Goal: Navigation & Orientation: Find specific page/section

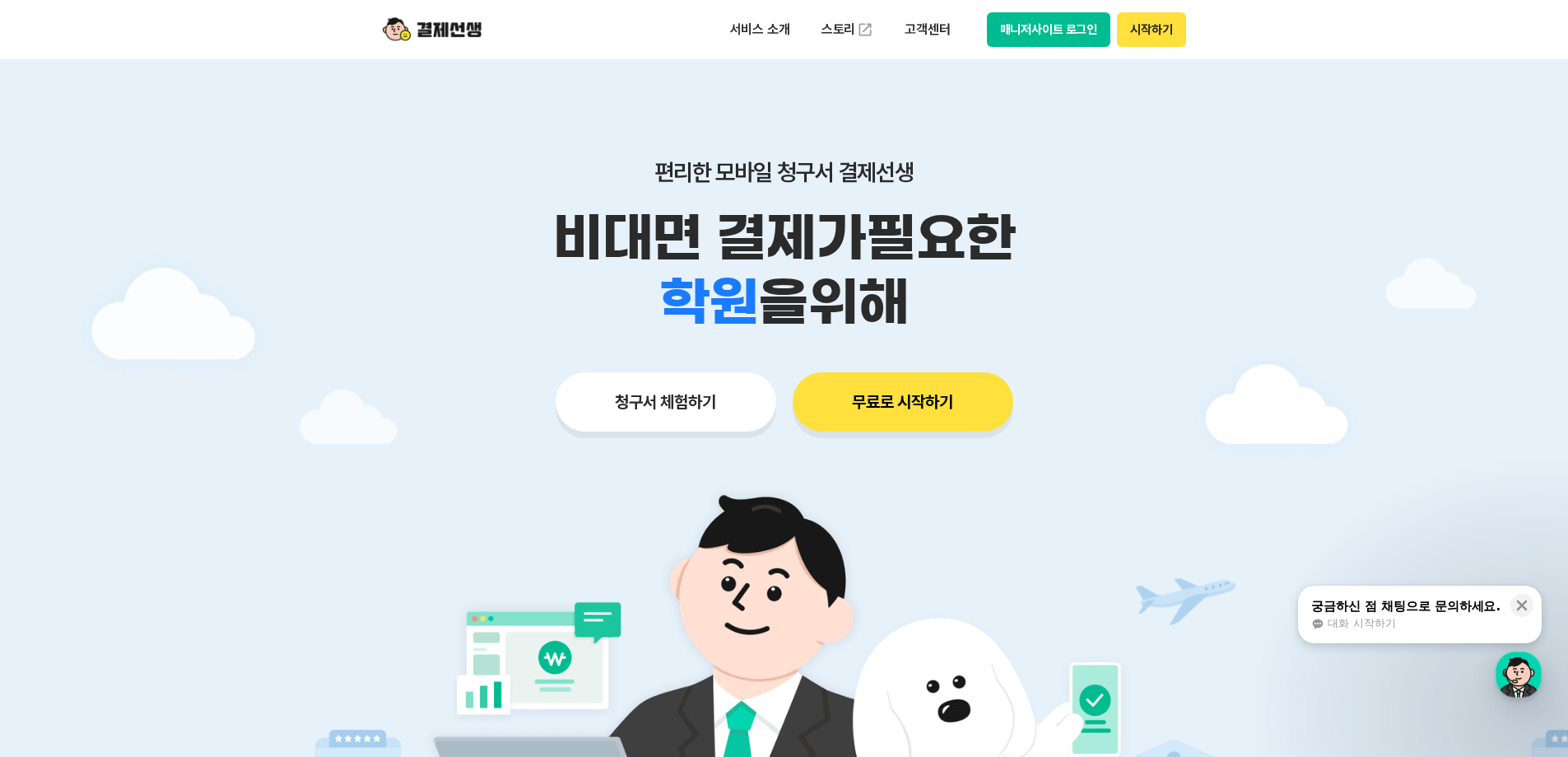
click at [1023, 40] on button "매니저사이트 로그인" at bounding box center [1049, 29] width 124 height 35
drag, startPoint x: 285, startPoint y: 25, endPoint x: 549, endPoint y: 41, distance: 264.5
click at [549, 41] on header "서비스 소개 스토리 고객센터 매니저사이트 로그인 시작하기" at bounding box center [784, 29] width 1568 height 59
click at [549, 41] on div "서비스 소개 스토리 고객센터 매니저사이트 로그인 시작하기" at bounding box center [784, 29] width 843 height 59
drag, startPoint x: 317, startPoint y: 14, endPoint x: 533, endPoint y: 42, distance: 217.8
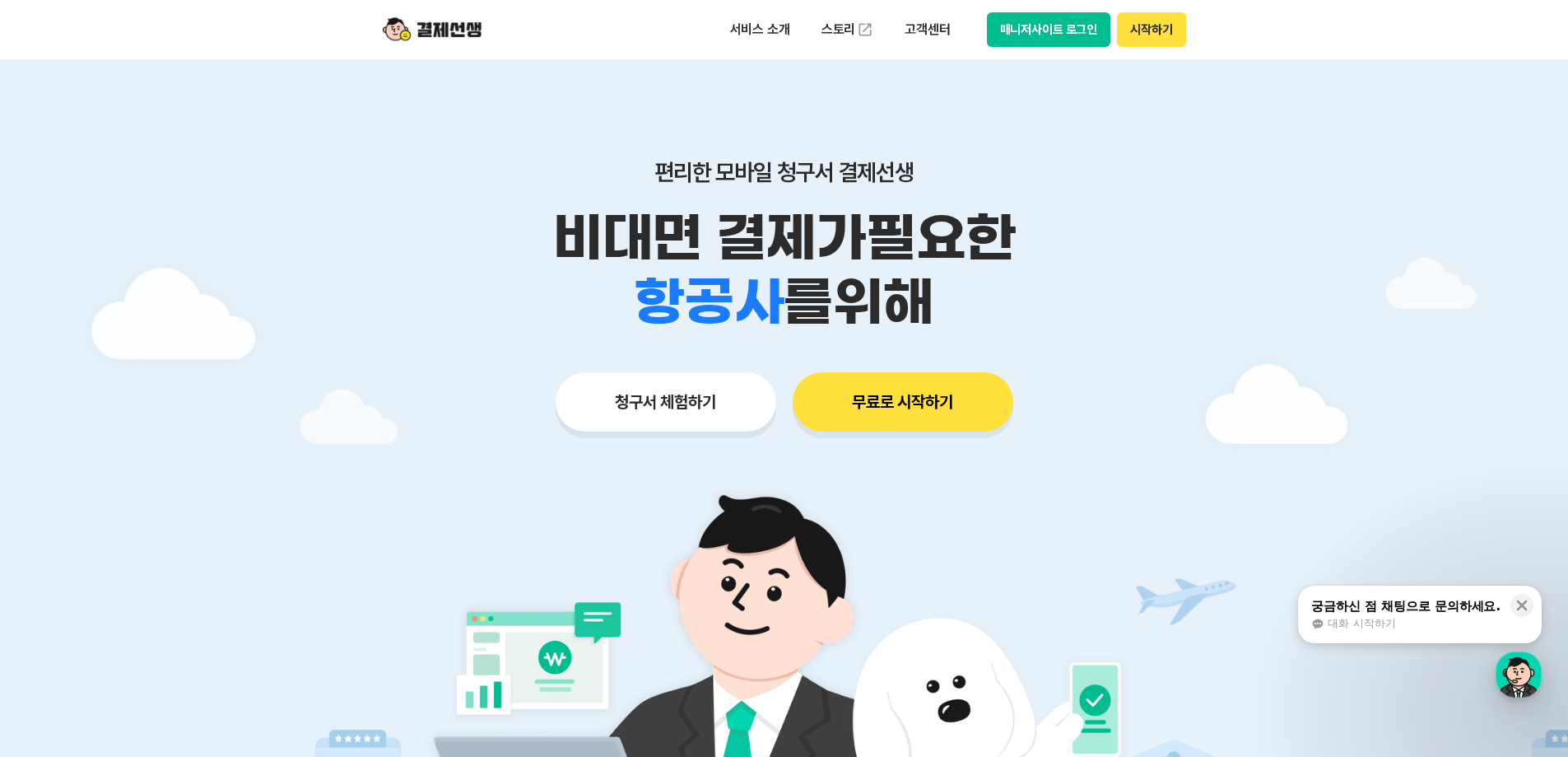
click at [532, 49] on header "서비스 소개 스토리 고객센터 매니저사이트 로그인 시작하기" at bounding box center [784, 29] width 1568 height 59
drag, startPoint x: 532, startPoint y: 37, endPoint x: 266, endPoint y: 15, distance: 266.9
click at [319, 12] on header "서비스 소개 스토리 고객센터 매니저사이트 로그인 시작하기" at bounding box center [784, 29] width 1568 height 59
click at [145, 15] on header "서비스 소개 스토리 고객센터 매니저사이트 로그인 시작하기" at bounding box center [784, 29] width 1568 height 59
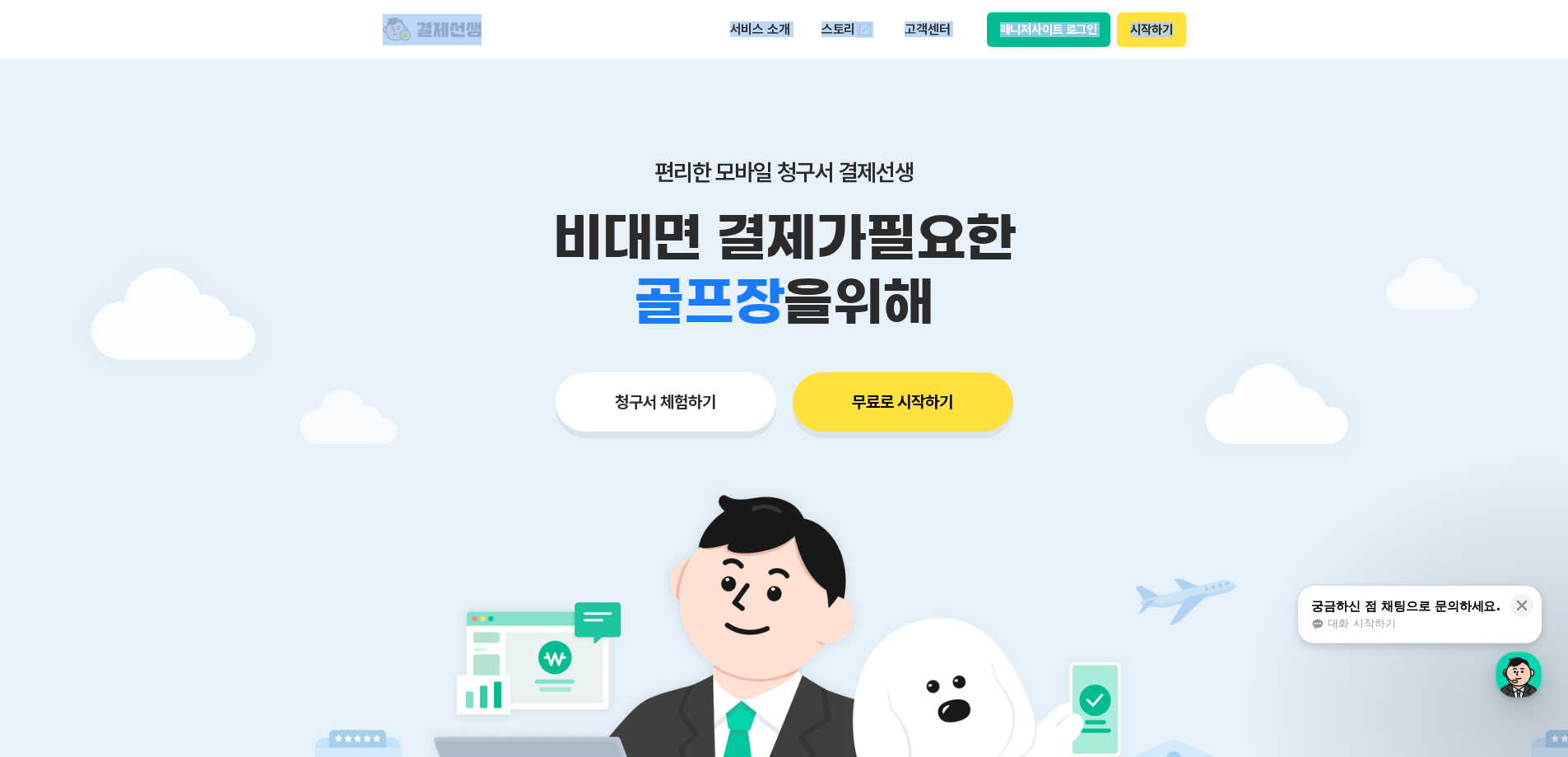
drag, startPoint x: 91, startPoint y: 5, endPoint x: 1251, endPoint y: 20, distance: 1160.1
click at [1251, 20] on header "서비스 소개 스토리 고객센터 매니저사이트 로그인 시작하기" at bounding box center [784, 29] width 1568 height 59
drag, startPoint x: 319, startPoint y: 16, endPoint x: 1240, endPoint y: 36, distance: 921.2
click at [1240, 36] on header "서비스 소개 스토리 고객센터 매니저사이트 로그인 시작하기" at bounding box center [784, 29] width 1568 height 59
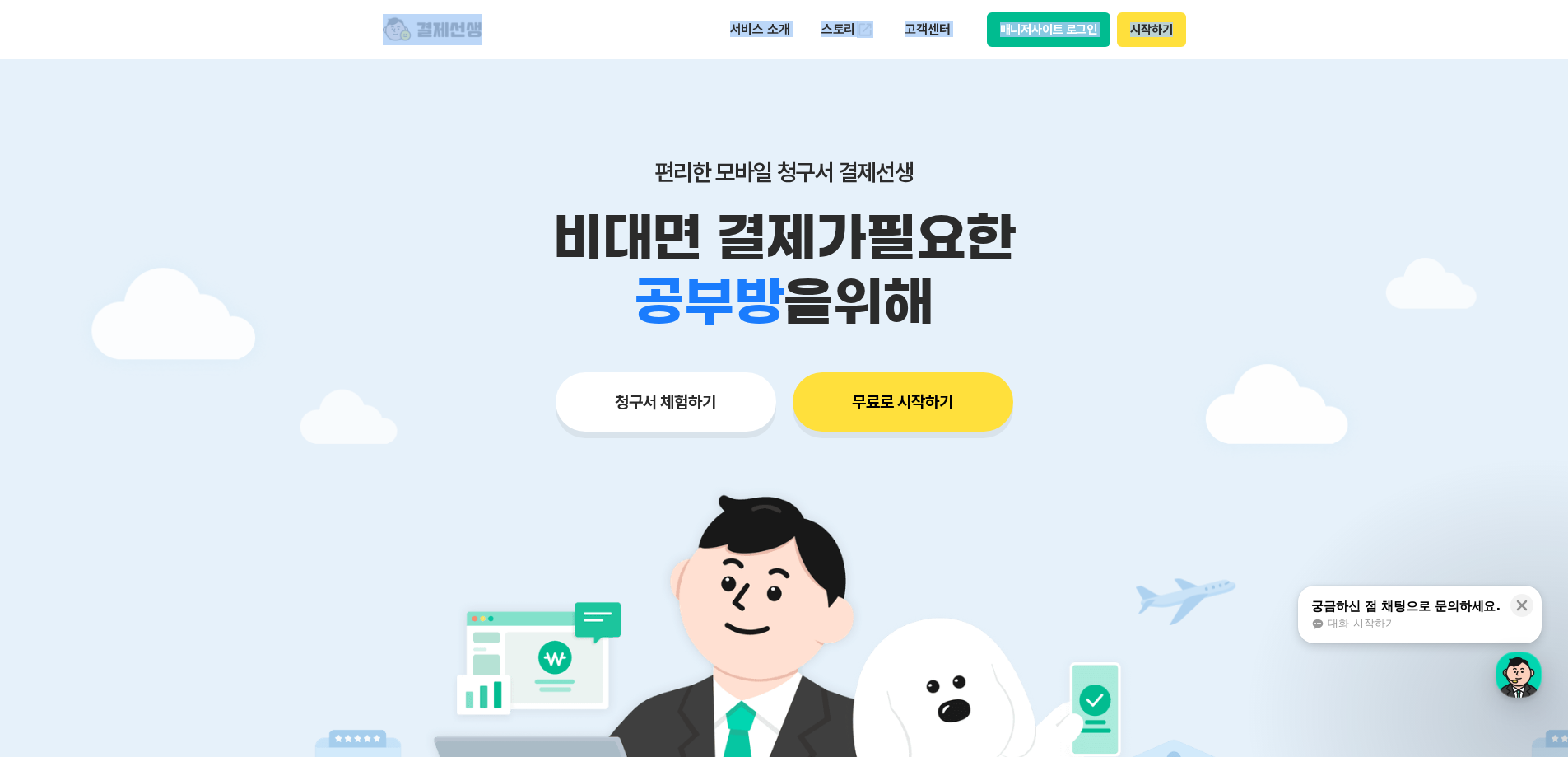
click at [1238, 37] on header "서비스 소개 스토리 고객센터 매니저사이트 로그인 시작하기" at bounding box center [784, 29] width 1568 height 59
drag, startPoint x: 1093, startPoint y: 33, endPoint x: 362, endPoint y: 20, distance: 731.1
click at [363, 20] on div "서비스 소개 스토리 고객센터 매니저사이트 로그인 시작하기" at bounding box center [784, 29] width 843 height 59
click at [361, 19] on header "서비스 소개 스토리 고객센터 매니저사이트 로그인 시작하기" at bounding box center [784, 29] width 1568 height 59
drag, startPoint x: 362, startPoint y: 16, endPoint x: 1234, endPoint y: 47, distance: 872.6
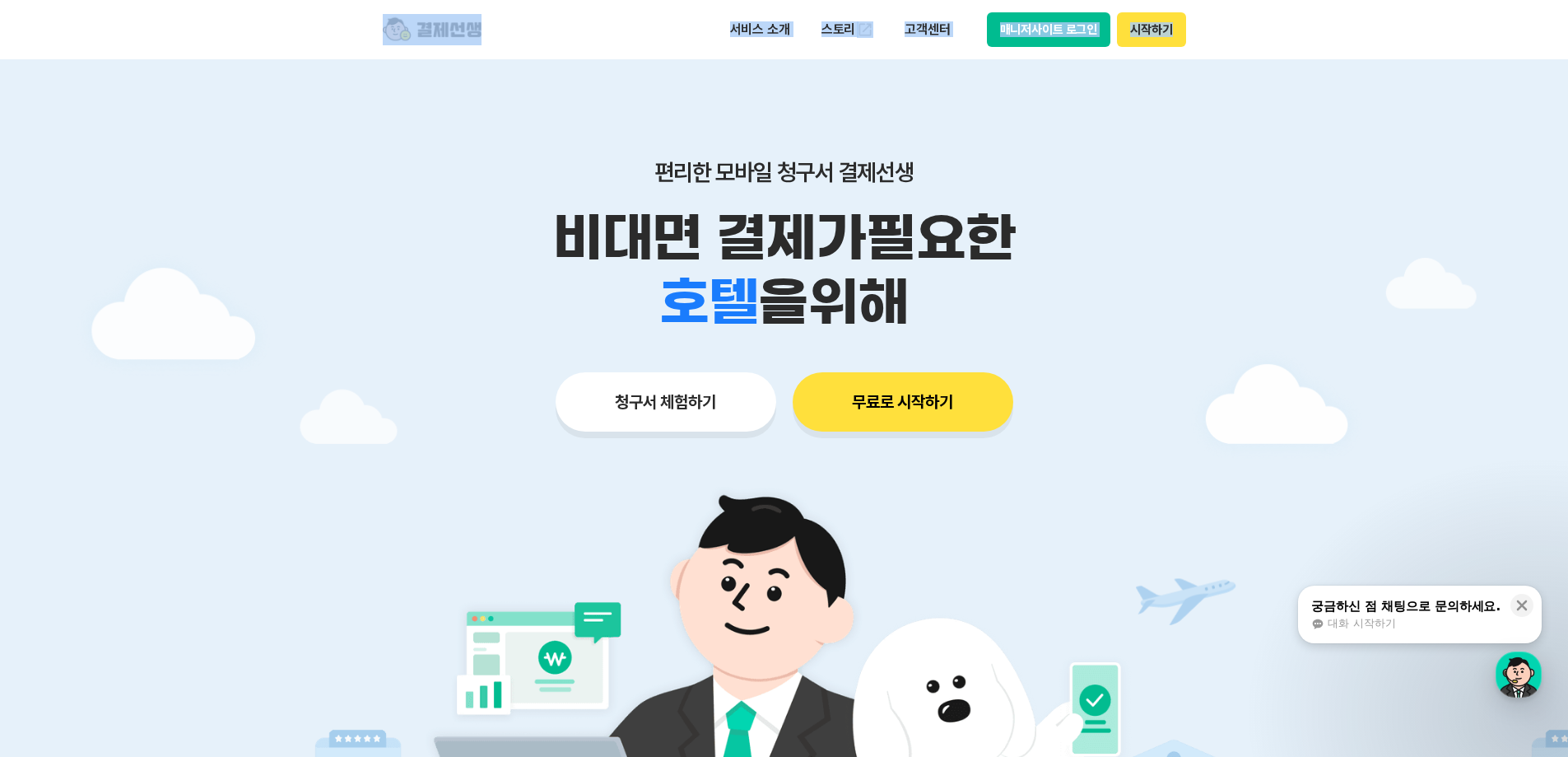
click at [1234, 47] on header "서비스 소개 스토리 고객센터 매니저사이트 로그인 시작하기" at bounding box center [784, 29] width 1568 height 59
drag, startPoint x: 313, startPoint y: 13, endPoint x: 1221, endPoint y: 53, distance: 908.9
click at [1221, 53] on header "서비스 소개 스토리 고객센터 매니저사이트 로그인 시작하기" at bounding box center [784, 29] width 1568 height 59
click at [616, 43] on div "서비스 소개 스토리 고객센터 매니저사이트 로그인 시작하기" at bounding box center [784, 29] width 843 height 59
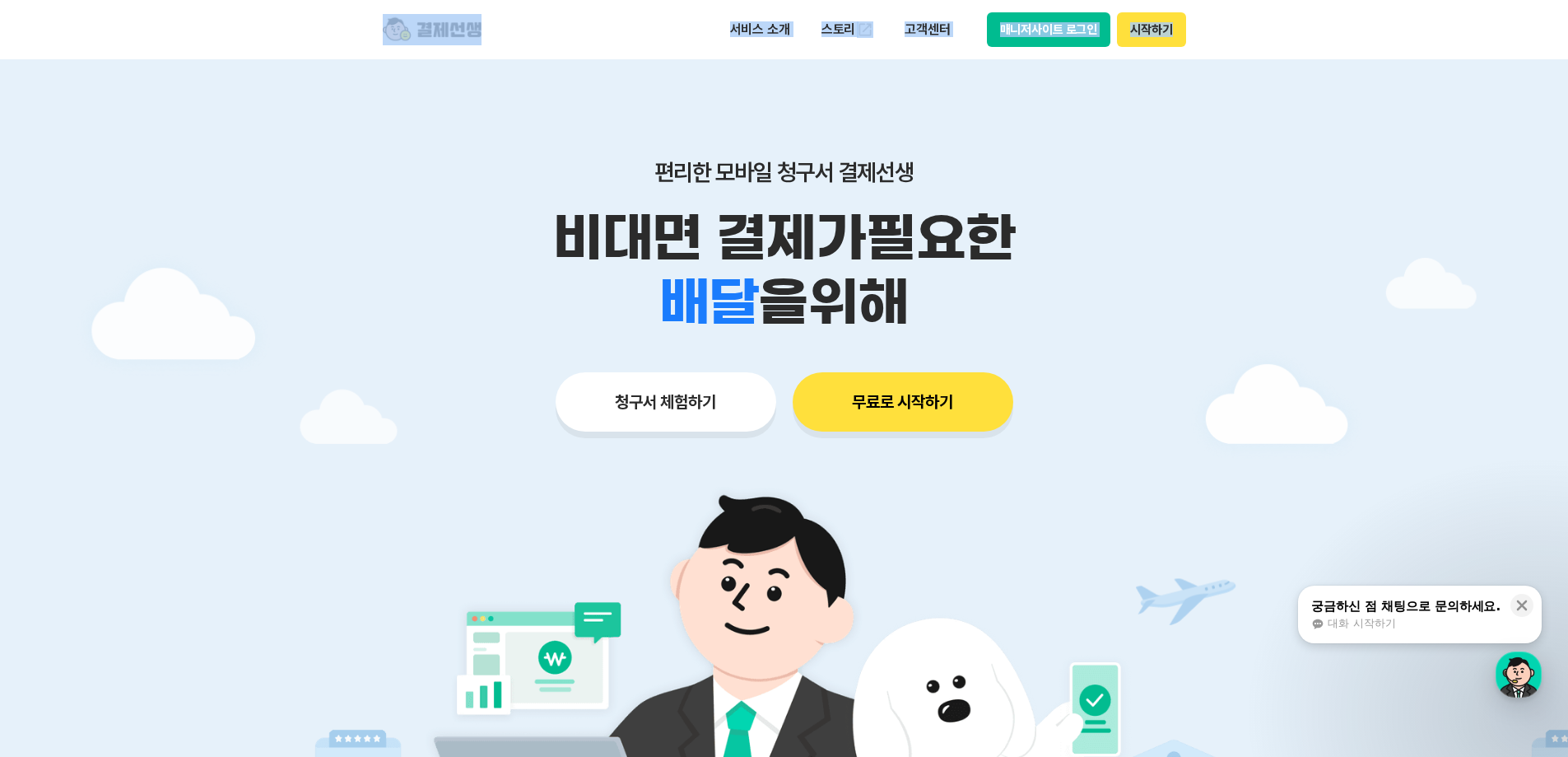
click at [629, 46] on div "서비스 소개 스토리 고객센터 매니저사이트 로그인 시작하기" at bounding box center [784, 29] width 843 height 59
click at [228, 19] on header "서비스 소개 스토리 고객센터 매니저사이트 로그인 시작하기" at bounding box center [784, 29] width 1568 height 59
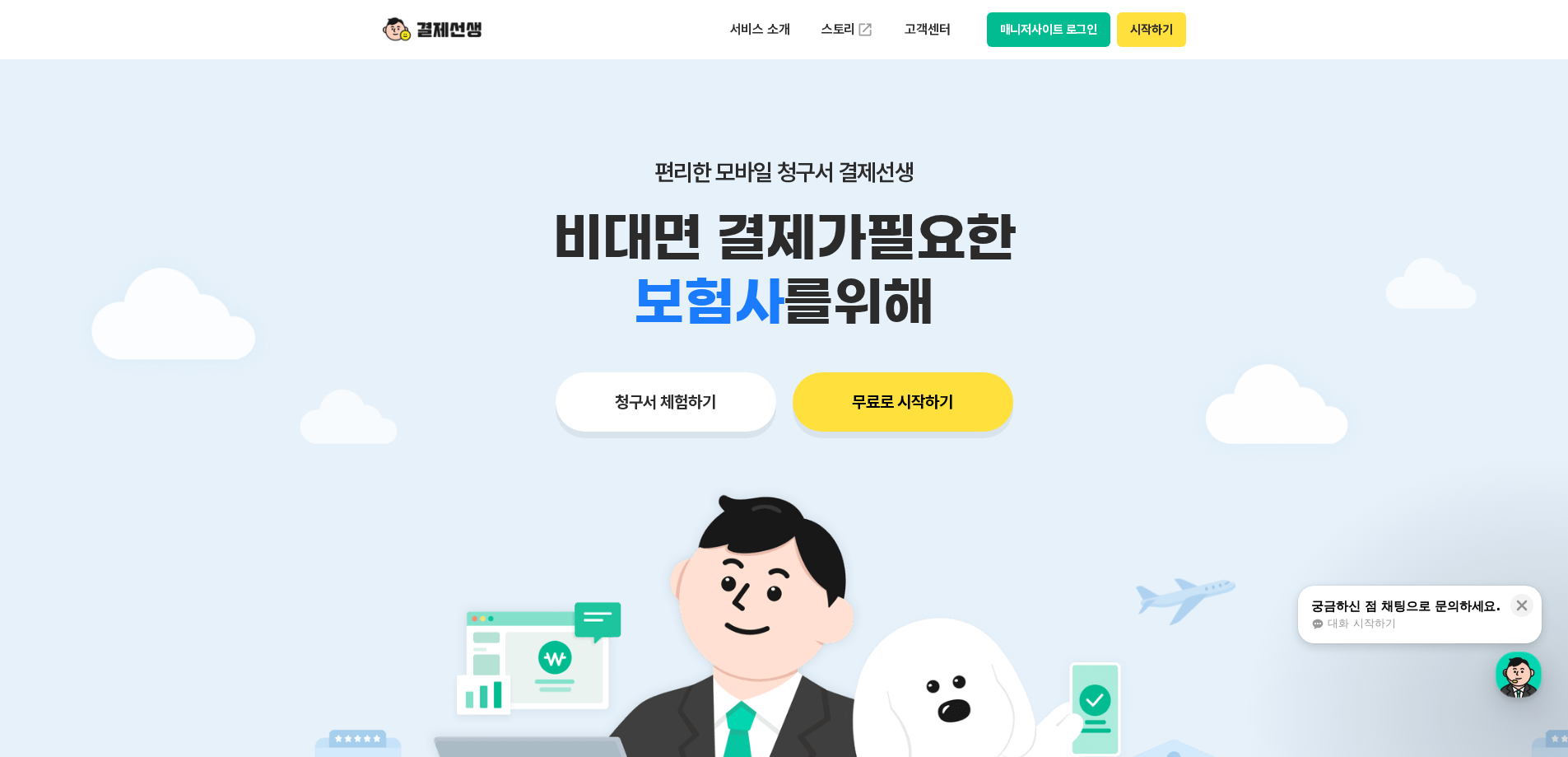
click at [620, 25] on div "서비스 소개 스토리 고객센터 매니저사이트 로그인 시작하기" at bounding box center [784, 29] width 843 height 59
drag, startPoint x: 501, startPoint y: 38, endPoint x: 336, endPoint y: 27, distance: 165.4
click at [336, 27] on header "서비스 소개 스토리 고객센터 매니저사이트 로그인 시작하기" at bounding box center [784, 29] width 1568 height 59
drag, startPoint x: 402, startPoint y: 25, endPoint x: 551, endPoint y: 45, distance: 150.3
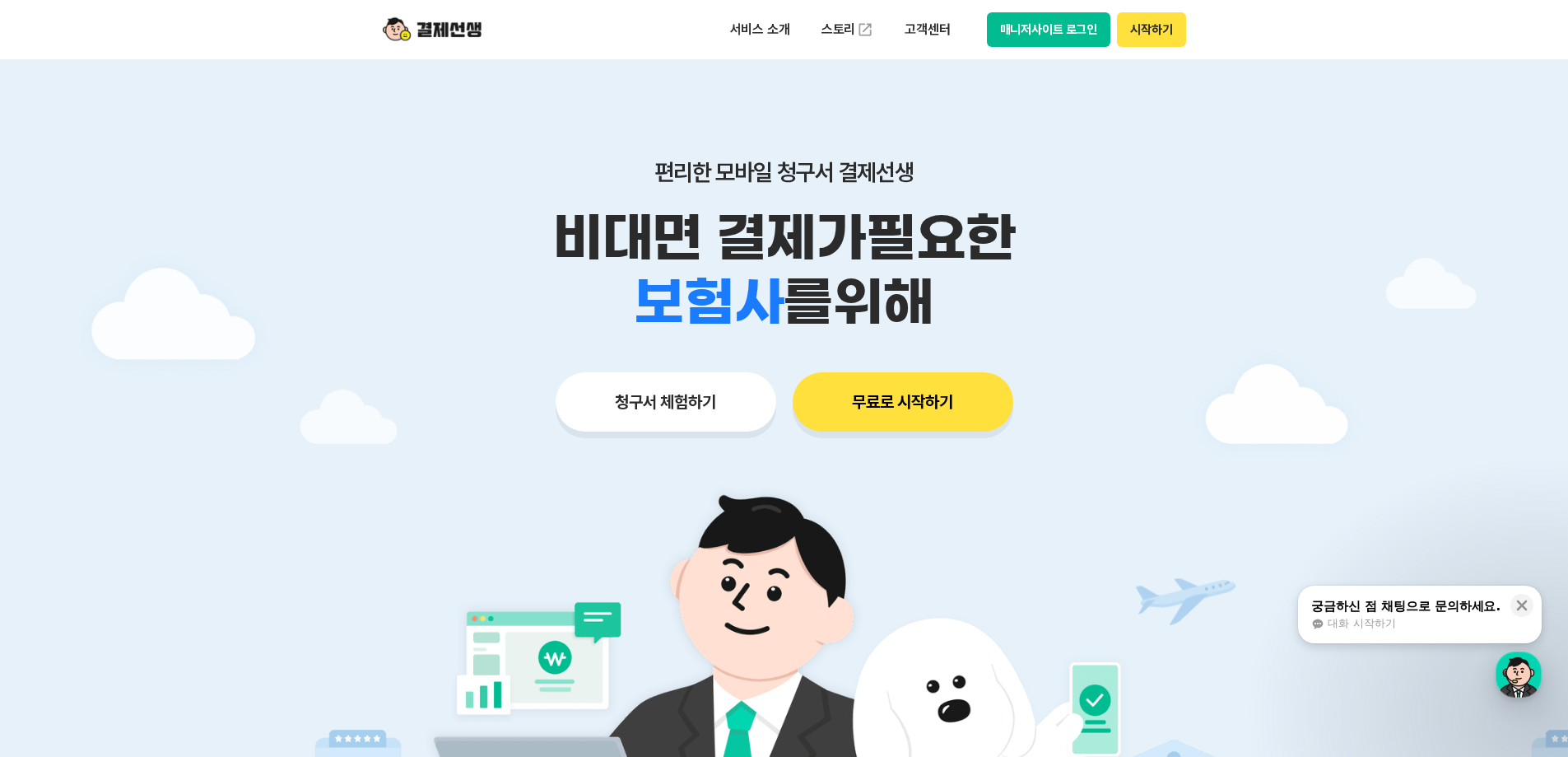
click at [551, 45] on div "서비스 소개 스토리 고객센터 매니저사이트 로그인 시작하기" at bounding box center [784, 29] width 843 height 59
drag, startPoint x: 539, startPoint y: 38, endPoint x: 274, endPoint y: -23, distance: 271.9
click at [307, 12] on header "서비스 소개 스토리 고객센터 매니저사이트 로그인 시작하기" at bounding box center [784, 29] width 1568 height 59
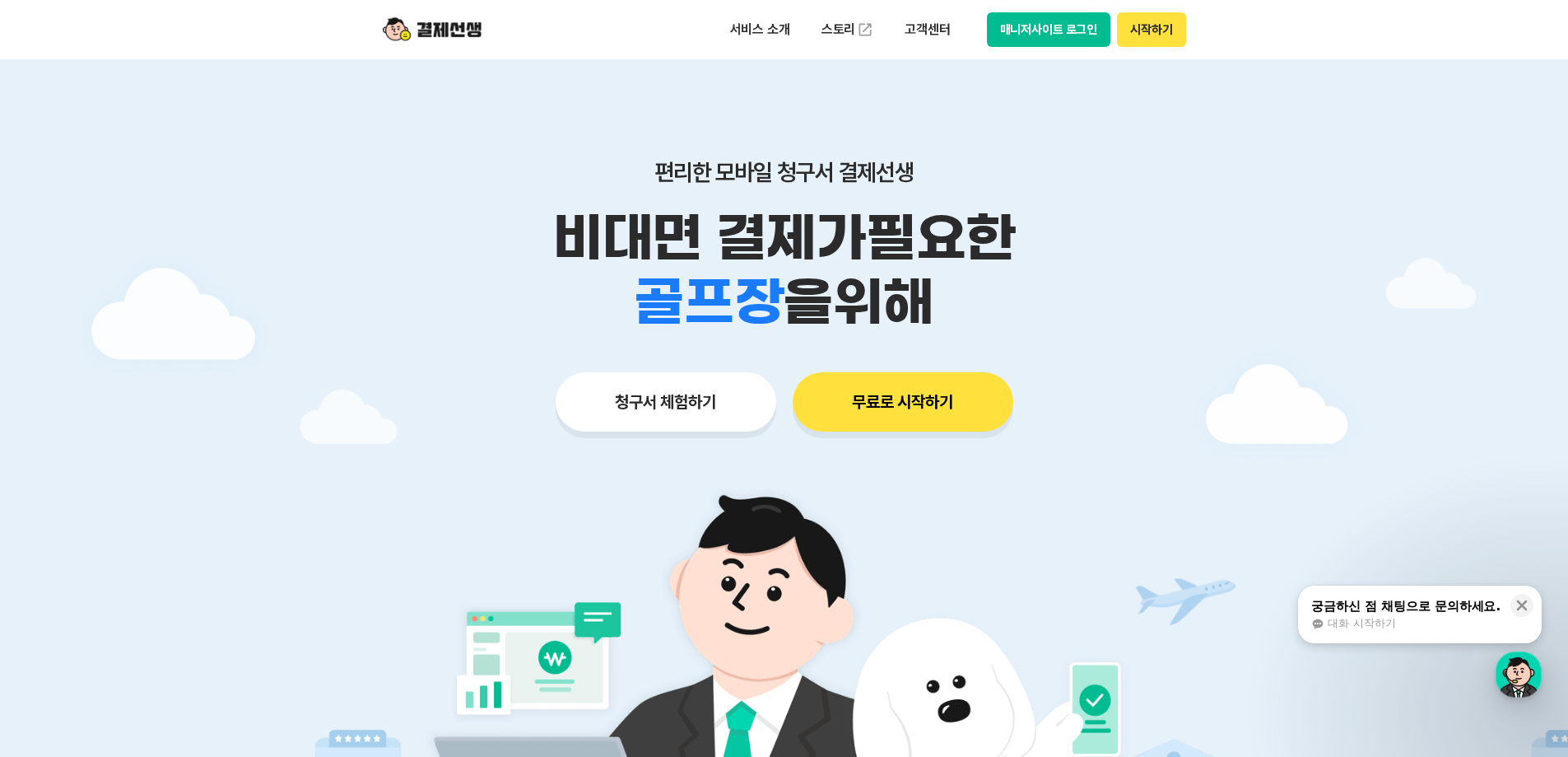
drag, startPoint x: 323, startPoint y: 21, endPoint x: 519, endPoint y: 51, distance: 198.3
click at [514, 53] on header "서비스 소개 스토리 고객센터 매니저사이트 로그인 시작하기" at bounding box center [784, 29] width 1568 height 59
click at [520, 51] on div "서비스 소개 스토리 고객센터 매니저사이트 로그인 시작하기" at bounding box center [784, 29] width 843 height 59
drag, startPoint x: 503, startPoint y: 29, endPoint x: 328, endPoint y: 22, distance: 175.1
click at [328, 22] on header "서비스 소개 스토리 고객센터 매니저사이트 로그인 시작하기" at bounding box center [784, 29] width 1568 height 59
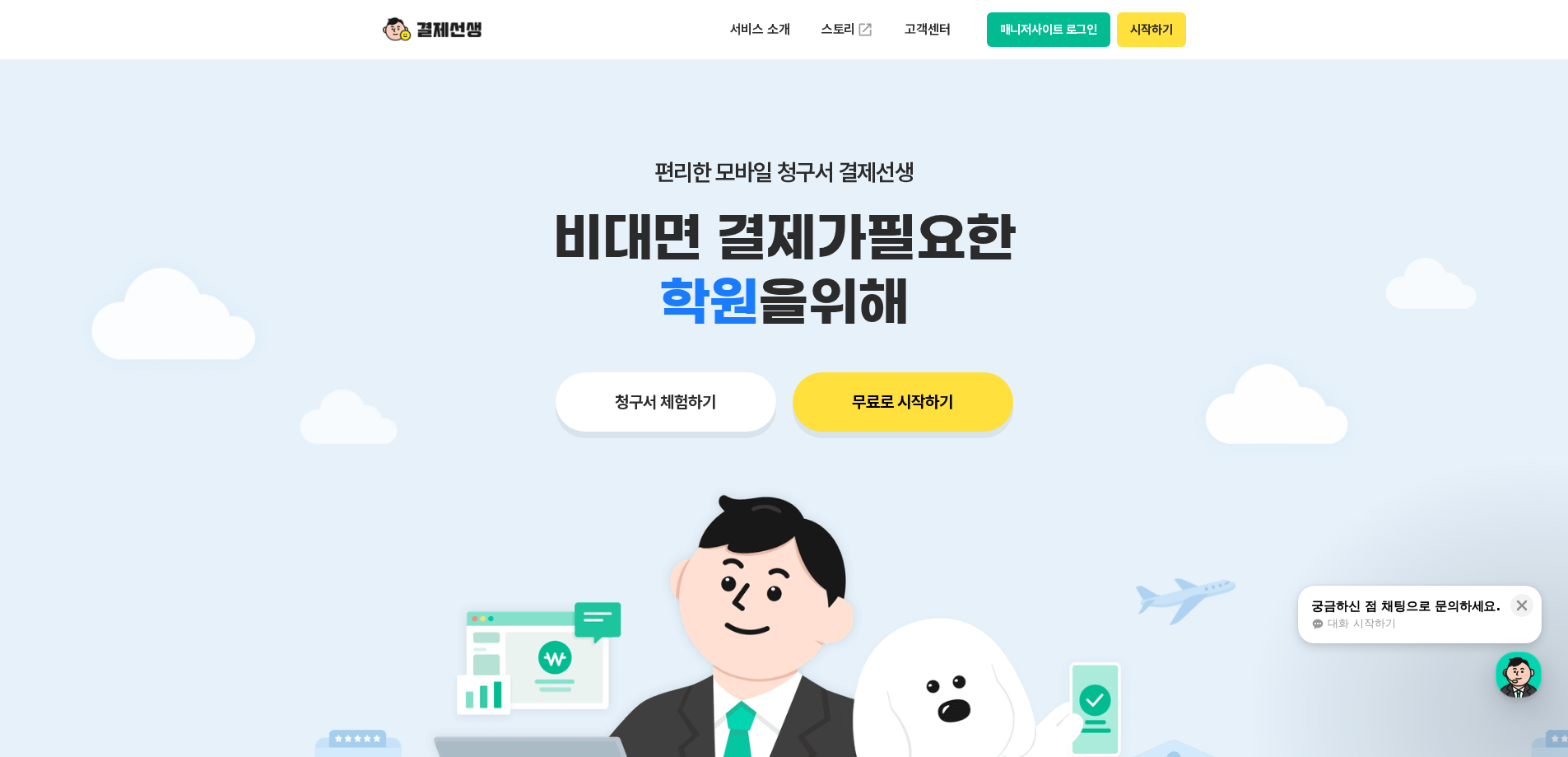
click at [328, 22] on header "서비스 소개 스토리 고객센터 매니저사이트 로그인 시작하기" at bounding box center [784, 29] width 1568 height 59
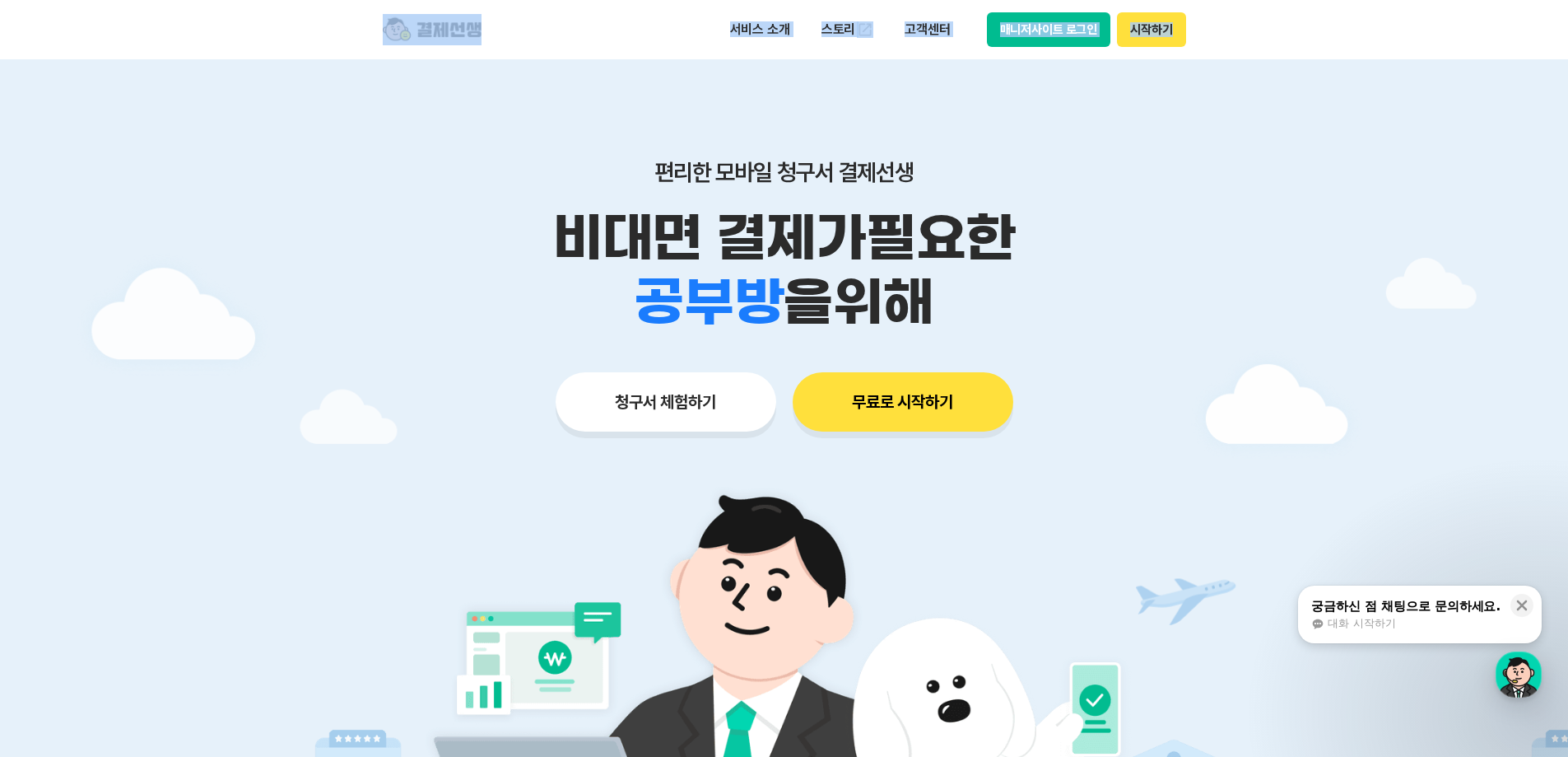
drag, startPoint x: 382, startPoint y: 23, endPoint x: 1257, endPoint y: 33, distance: 875.1
click at [1257, 32] on header "서비스 소개 스토리 고객센터 매니저사이트 로그인 시작하기" at bounding box center [784, 29] width 1568 height 59
click at [1257, 35] on header "서비스 소개 스토리 고객센터 매니저사이트 로그인 시작하기" at bounding box center [784, 29] width 1568 height 59
drag, startPoint x: 1240, startPoint y: 38, endPoint x: 1121, endPoint y: 316, distance: 302.4
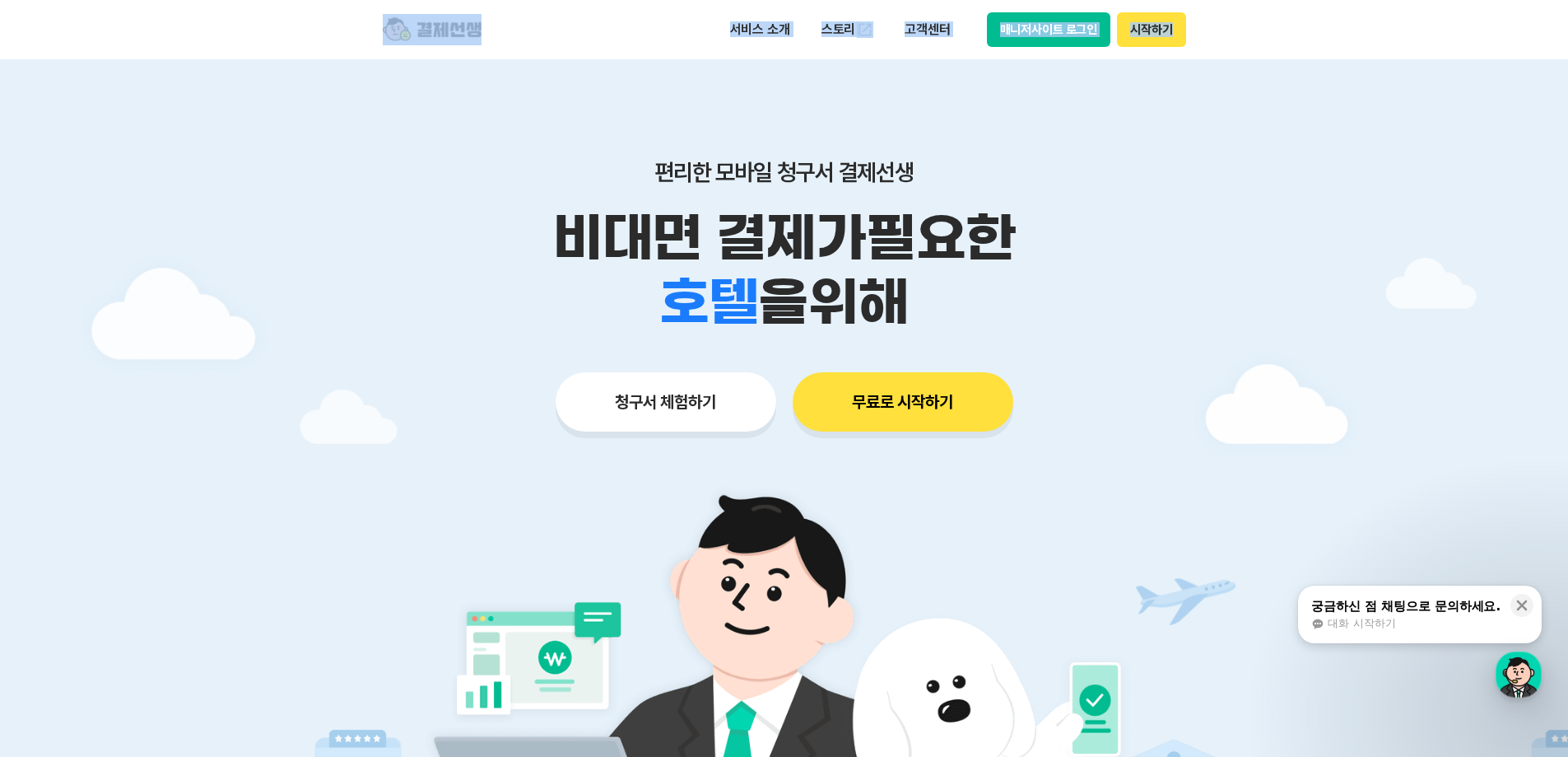
click at [1121, 316] on div "학원 공부방 호텔 쇼핑몰 병원 배달 보험사 항공사 골프장 을 위해" at bounding box center [784, 302] width 843 height 64
drag, startPoint x: 1111, startPoint y: 333, endPoint x: 433, endPoint y: 151, distance: 702.0
click at [433, 151] on div "편리한 모바일 청구서 결제선생 비대면 결제가 필요한 학원 공부방 호텔 쇼핑몰 병원 배달 보험사 항공사 골프장 을 위해 청구서 체험하기 무료로 …" at bounding box center [784, 263] width 843 height 406
click at [395, 126] on div "편리한 모바일 청구서 결제선생 비대면 결제가 필요한 학원 공부방 호텔 쇼핑몰 병원 배달 보험사 항공사 골프장 을 위해 청구서 체험하기 무료로 …" at bounding box center [784, 263] width 843 height 406
drag, startPoint x: 438, startPoint y: 140, endPoint x: 1075, endPoint y: 319, distance: 661.7
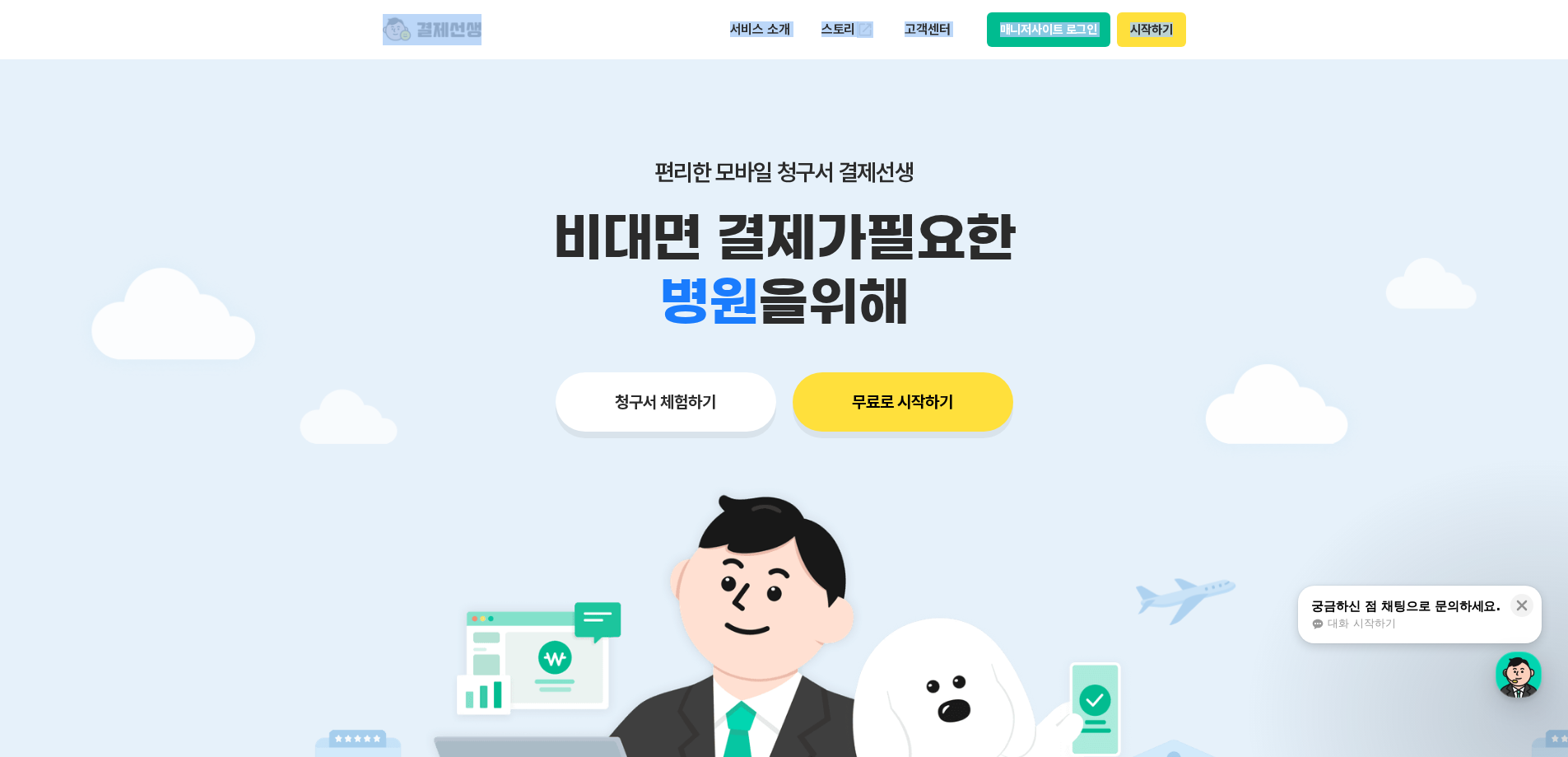
click at [1075, 319] on div "편리한 모바일 청구서 결제선생 비대면 결제가 필요한 학원 공부방 호텔 쇼핑몰 병원 배달 보험사 항공사 골프장 을 위해 청구서 체험하기 무료로 …" at bounding box center [784, 263] width 843 height 406
click at [542, 188] on div "편리한 모바일 청구서 결제선생 비대면 결제가 필요한 학원 공부방 호텔 쇼핑몰 병원 배달 보험사 항공사 골프장 을 위해" at bounding box center [784, 246] width 843 height 177
drag, startPoint x: 542, startPoint y: 163, endPoint x: 1135, endPoint y: 330, distance: 616.1
click at [1135, 330] on div "편리한 모바일 청구서 결제선생 비대면 결제가 필요한 학원 공부방 호텔 쇼핑몰 병원 배달 보험사 항공사 골프장 을 위해" at bounding box center [784, 246] width 843 height 177
click at [1135, 330] on div "학원 공부방 호텔 쇼핑몰 병원 배달 보험사 항공사 골프장 을 위해" at bounding box center [784, 302] width 843 height 64
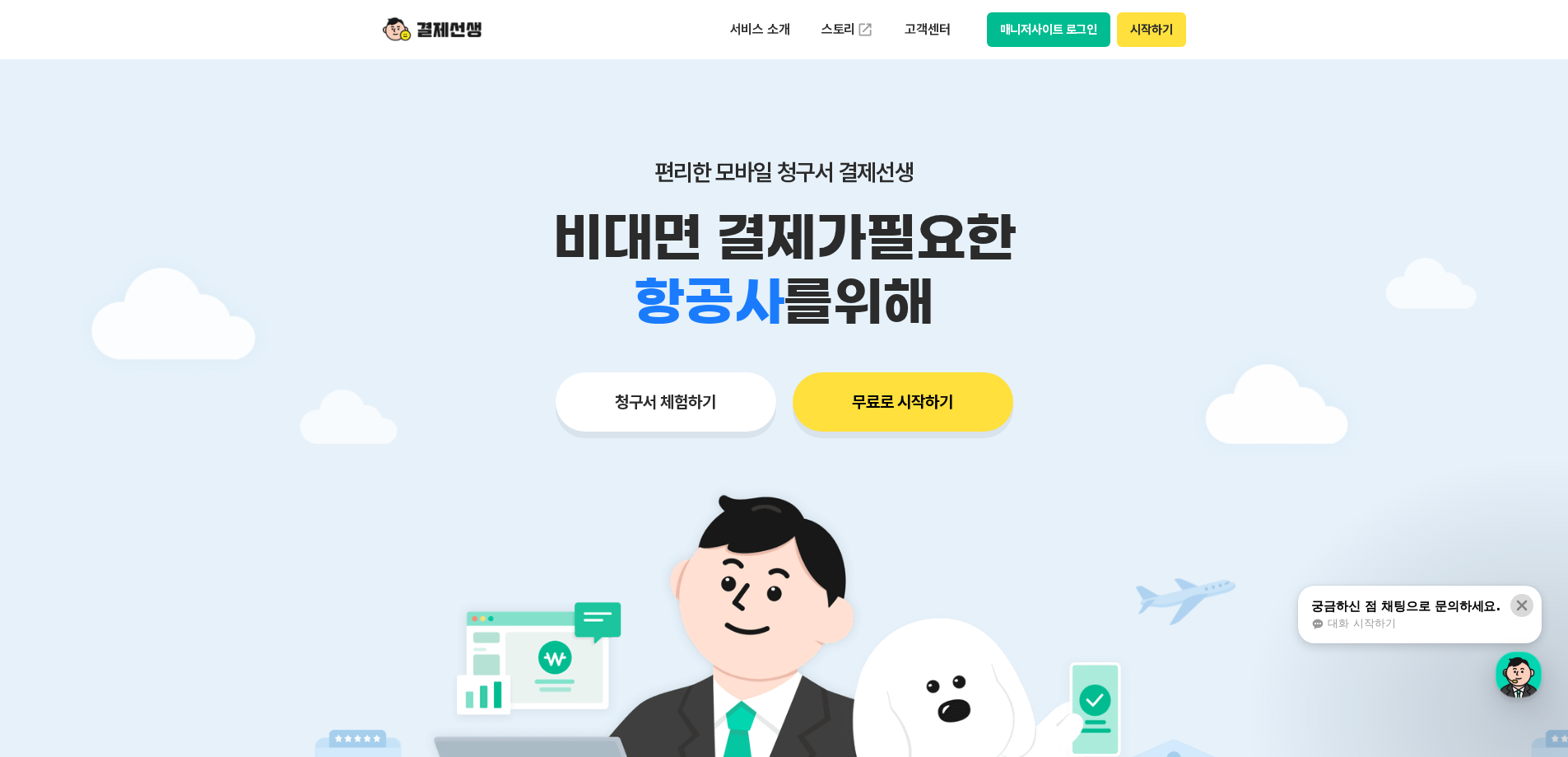
click at [1527, 602] on icon at bounding box center [1522, 605] width 16 height 16
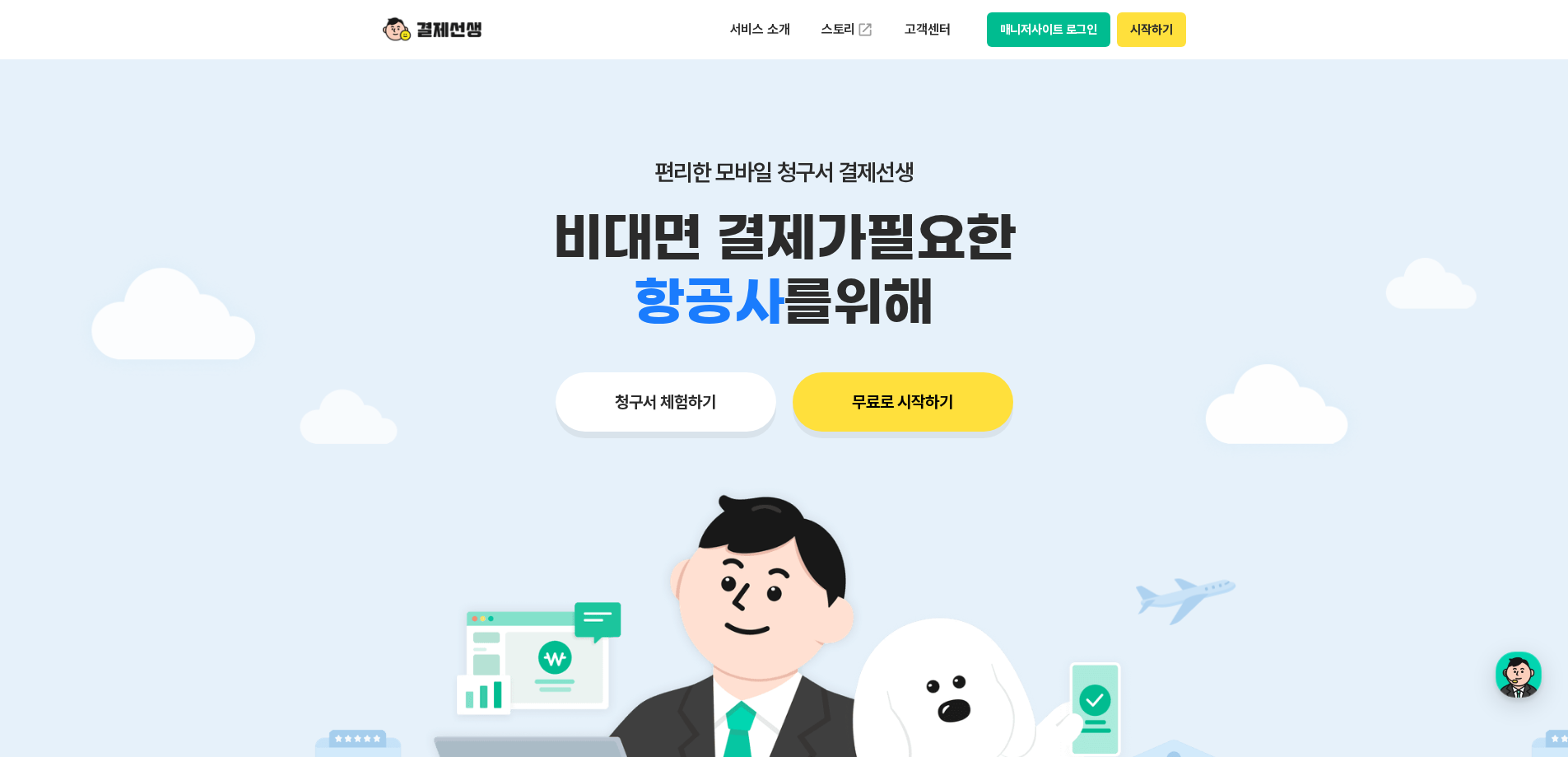
click at [178, 24] on header "서비스 소개 스토리 고객센터 매니저사이트 로그인 시작하기" at bounding box center [784, 29] width 1568 height 59
